Goal: Use online tool/utility: Utilize a website feature to perform a specific function

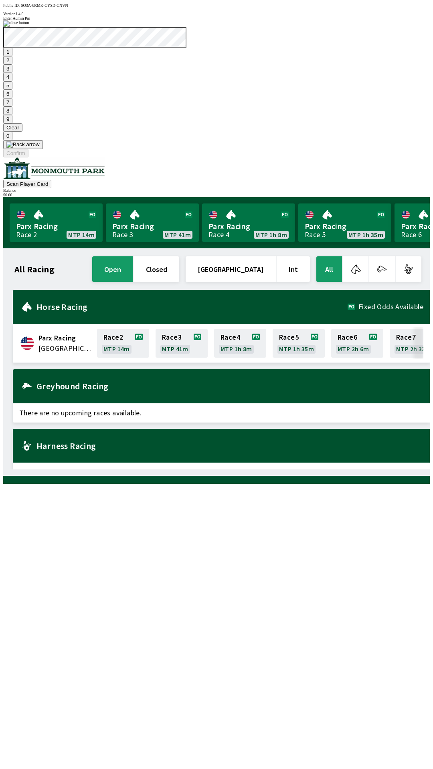
click at [12, 123] on button "9" at bounding box center [7, 119] width 9 height 8
click at [12, 107] on button "7" at bounding box center [7, 102] width 9 height 8
click at [12, 73] on button "3" at bounding box center [7, 69] width 9 height 8
click at [28, 157] on button "Confirm" at bounding box center [15, 153] width 25 height 8
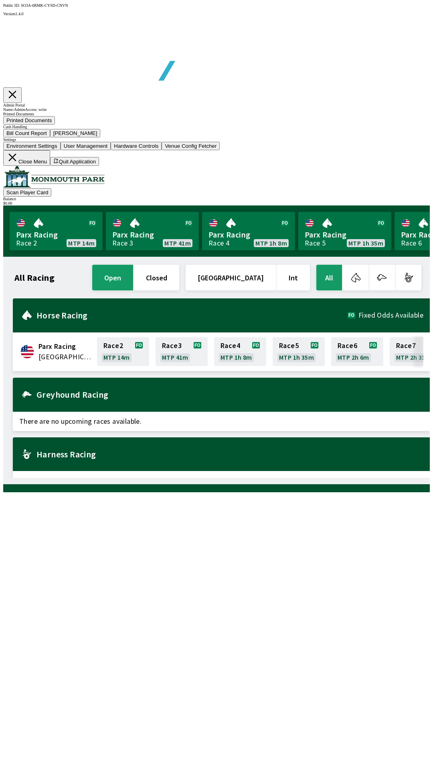
click at [50, 137] on button "Bill Count Report" at bounding box center [26, 133] width 47 height 8
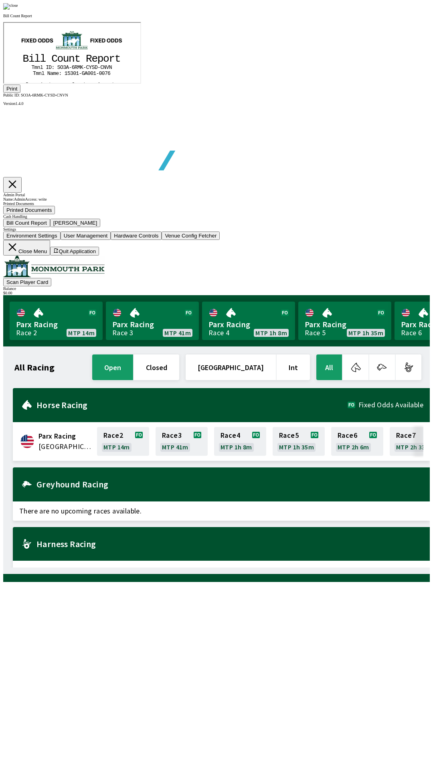
click at [20, 93] on button "Print" at bounding box center [11, 89] width 17 height 8
click at [371, 10] on div at bounding box center [216, 6] width 426 height 6
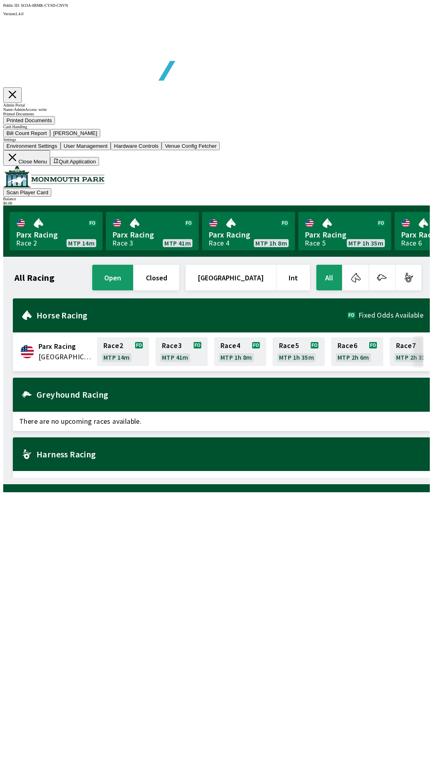
click at [101, 137] on button "[PERSON_NAME]" at bounding box center [75, 133] width 50 height 8
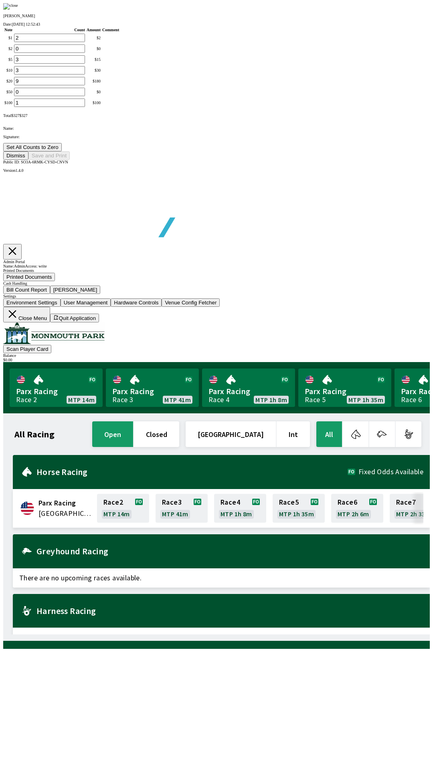
click at [62, 151] on button "Set All Counts to Zero" at bounding box center [32, 147] width 59 height 8
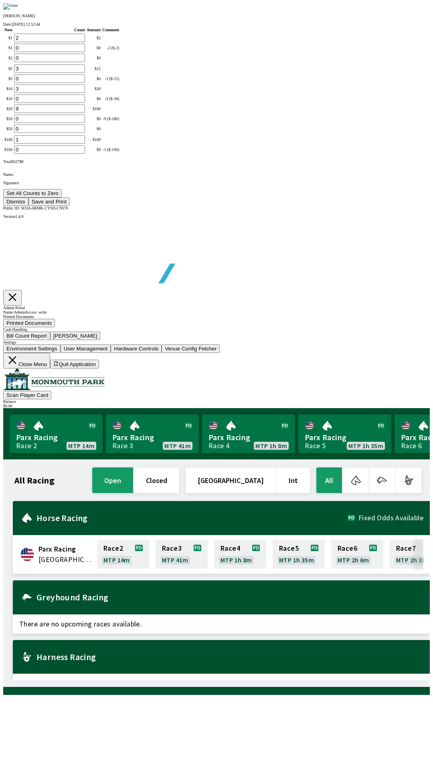
click at [70, 206] on button "Save and Print" at bounding box center [48, 202] width 41 height 8
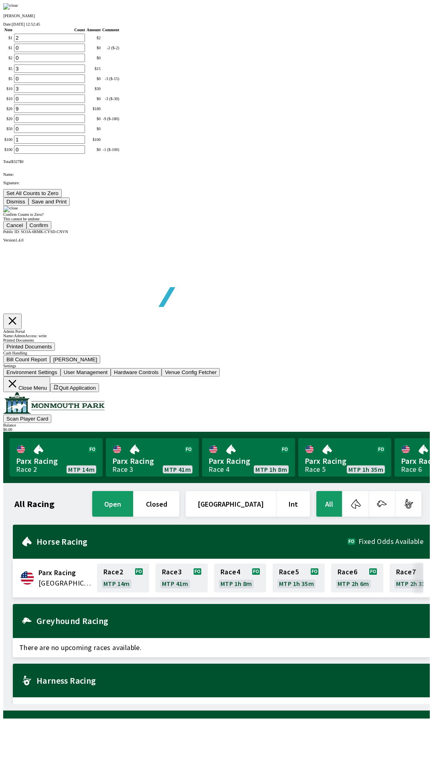
click at [52, 230] on button "Confirm" at bounding box center [38, 225] width 25 height 8
type input "0"
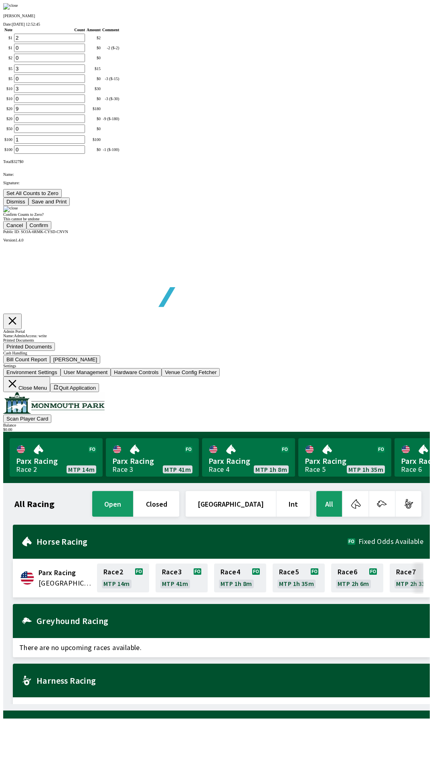
type input "0"
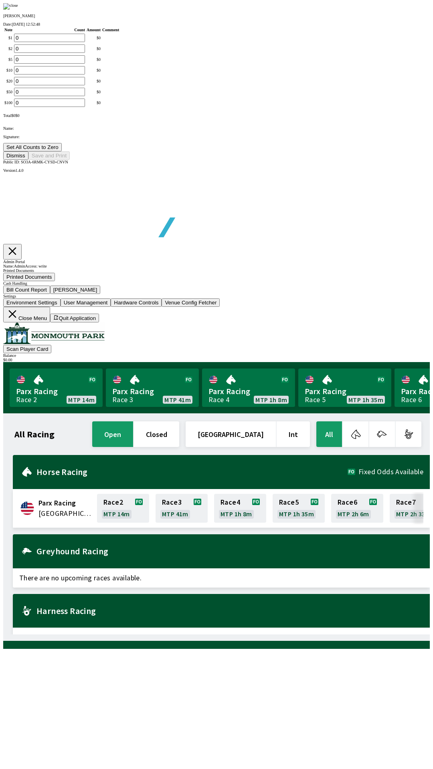
click at [28, 160] on button "Dismiss" at bounding box center [15, 155] width 25 height 8
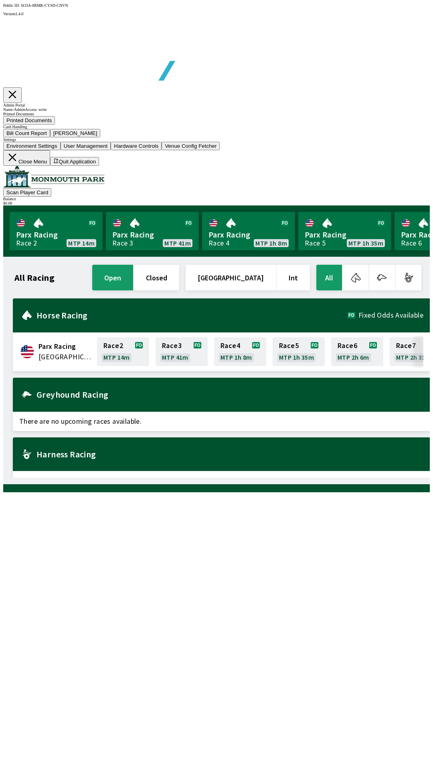
click at [50, 166] on button "Close Menu" at bounding box center [26, 158] width 47 height 16
